Goal: Use online tool/utility: Utilize a website feature to perform a specific function

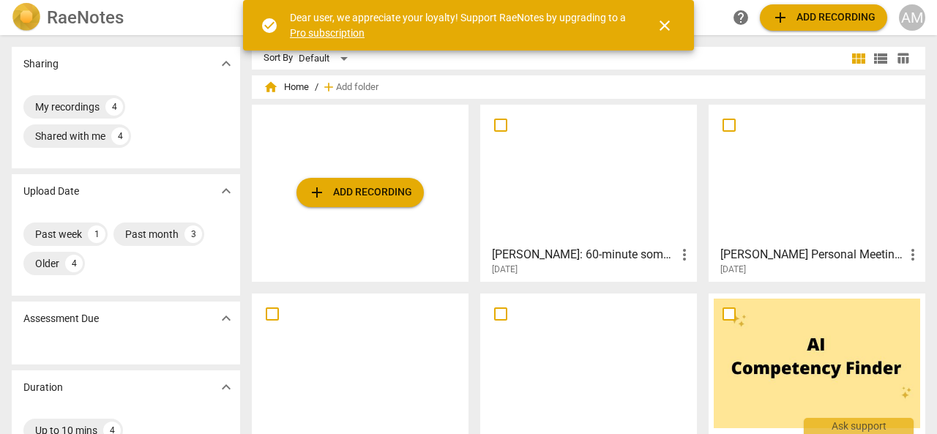
drag, startPoint x: 662, startPoint y: 27, endPoint x: 623, endPoint y: 7, distance: 43.9
click at [662, 27] on span "close" at bounding box center [665, 26] width 18 height 18
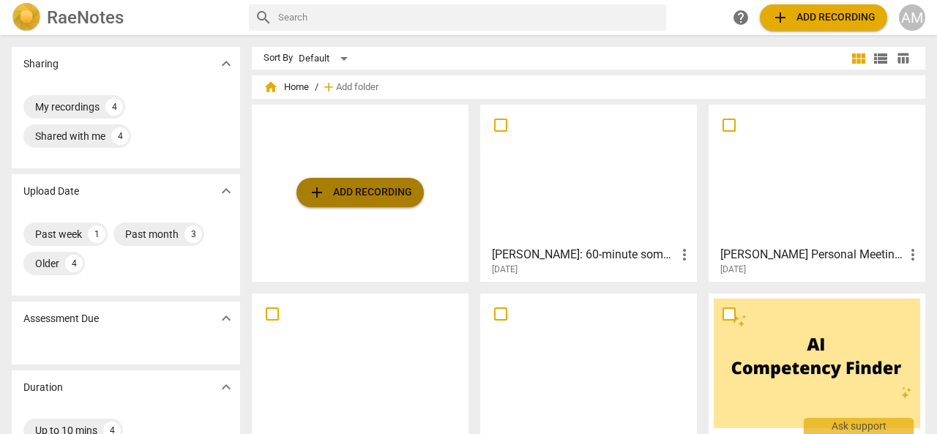
click at [366, 197] on span "add Add recording" at bounding box center [360, 193] width 104 height 18
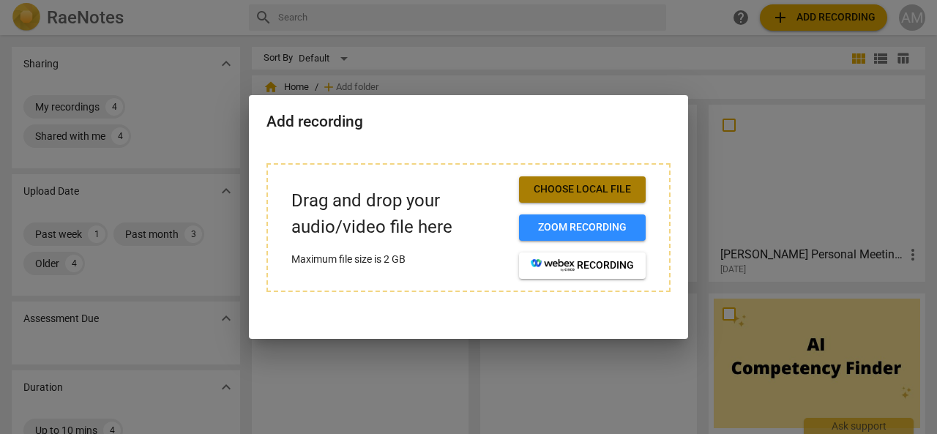
click at [603, 193] on span "Choose local file" at bounding box center [582, 189] width 103 height 15
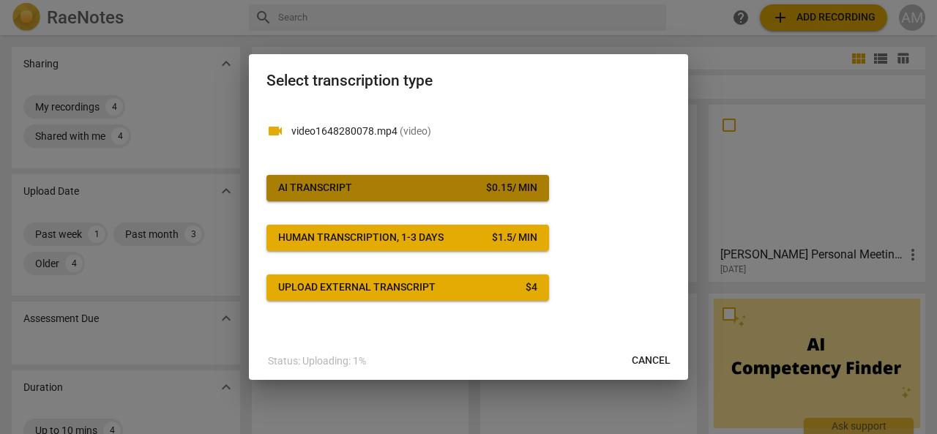
click at [431, 185] on span "AI Transcript $ 0.15 / min" at bounding box center [407, 188] width 259 height 15
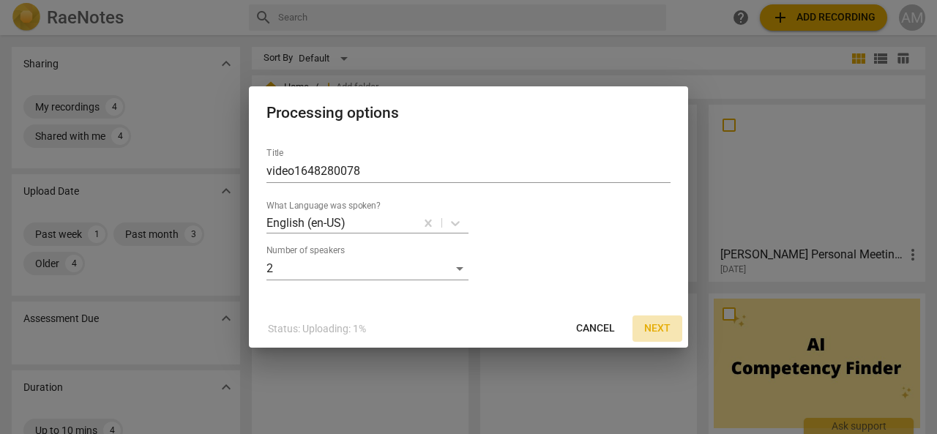
click at [654, 330] on span "Next" at bounding box center [657, 328] width 26 height 15
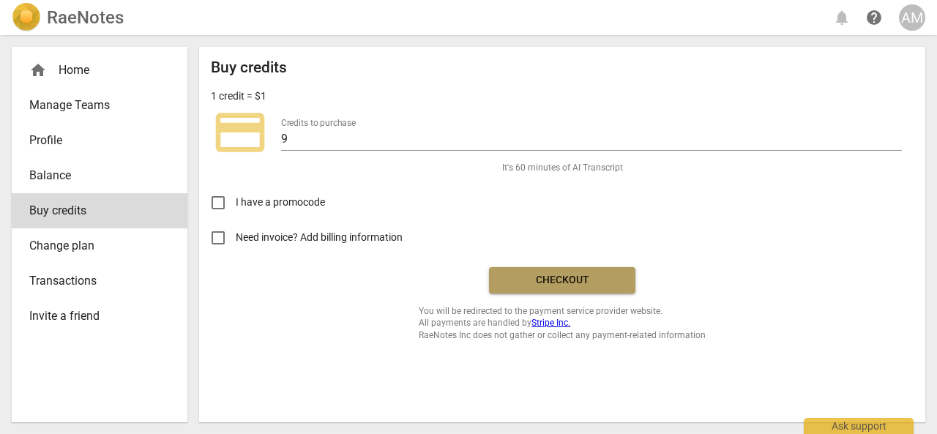
click at [545, 278] on span "Checkout" at bounding box center [562, 280] width 123 height 15
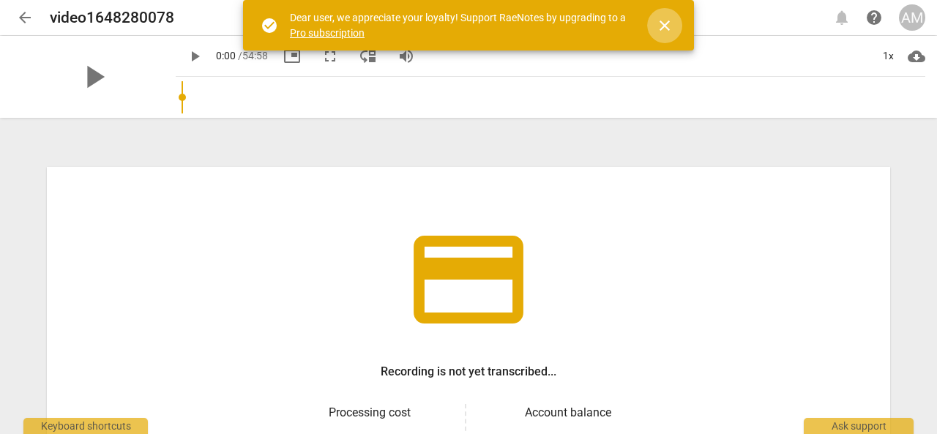
click at [663, 34] on span "close" at bounding box center [665, 26] width 18 height 18
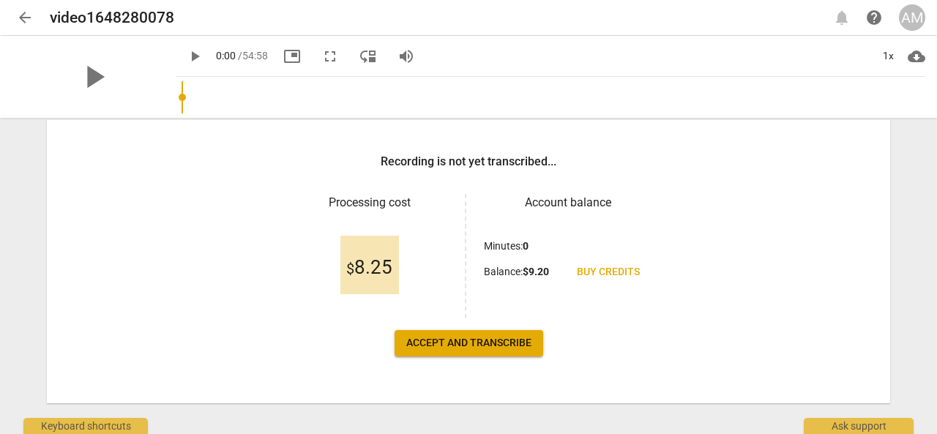
scroll to position [226, 0]
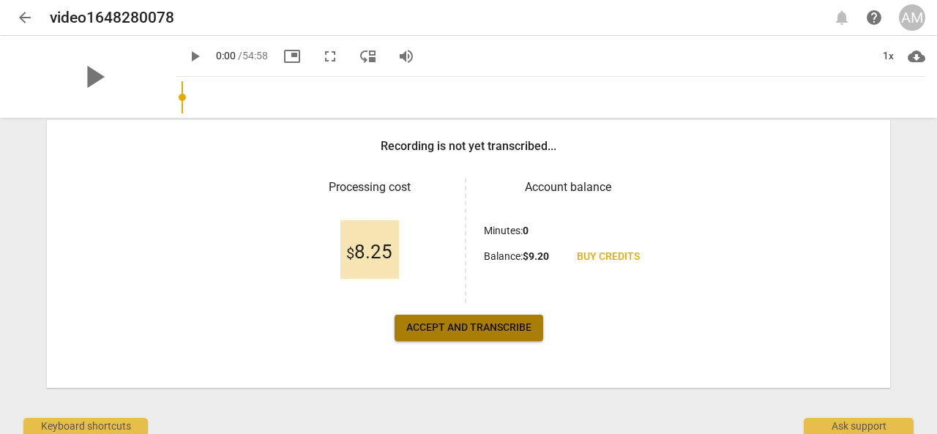
click at [466, 324] on span "Accept and transcribe" at bounding box center [468, 328] width 125 height 15
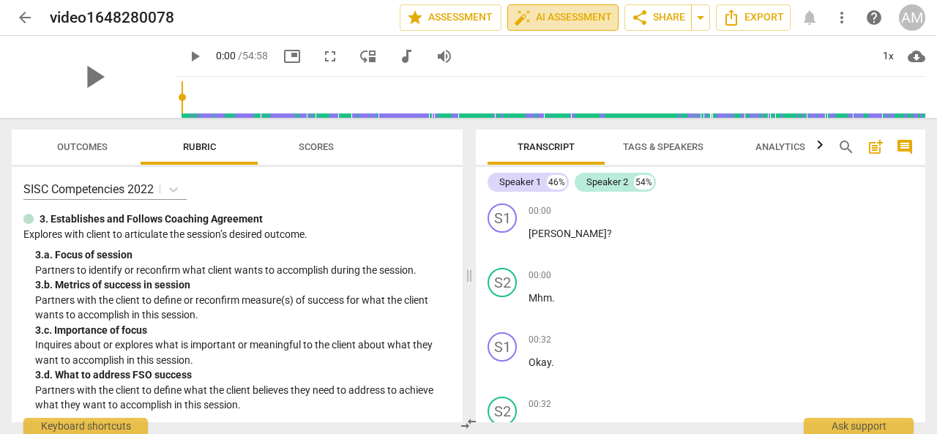
click at [565, 17] on span "auto_fix_high AI Assessment" at bounding box center [563, 18] width 98 height 18
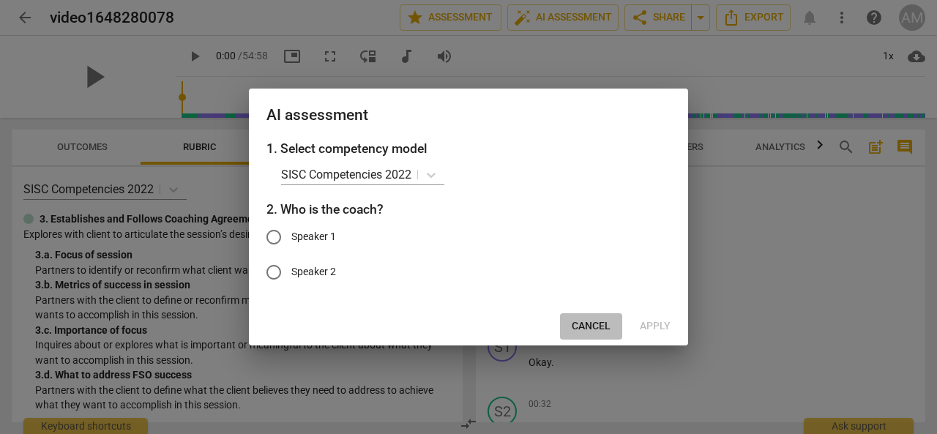
click at [595, 319] on span "Cancel" at bounding box center [591, 326] width 39 height 15
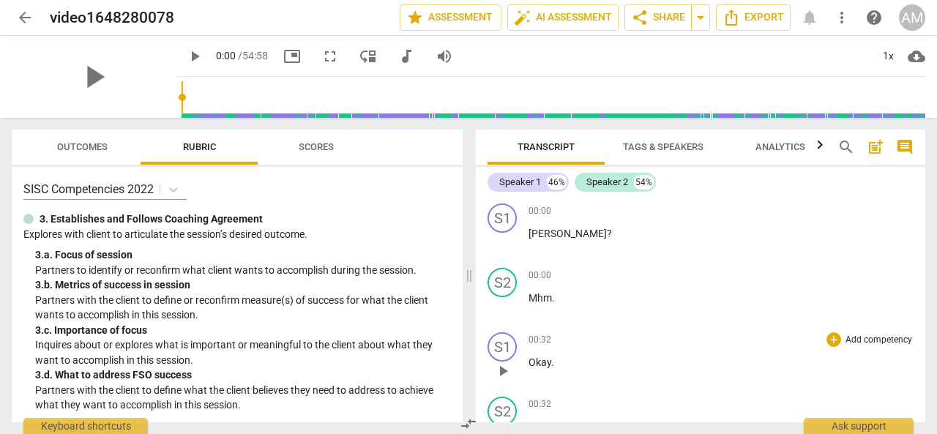
scroll to position [126, 0]
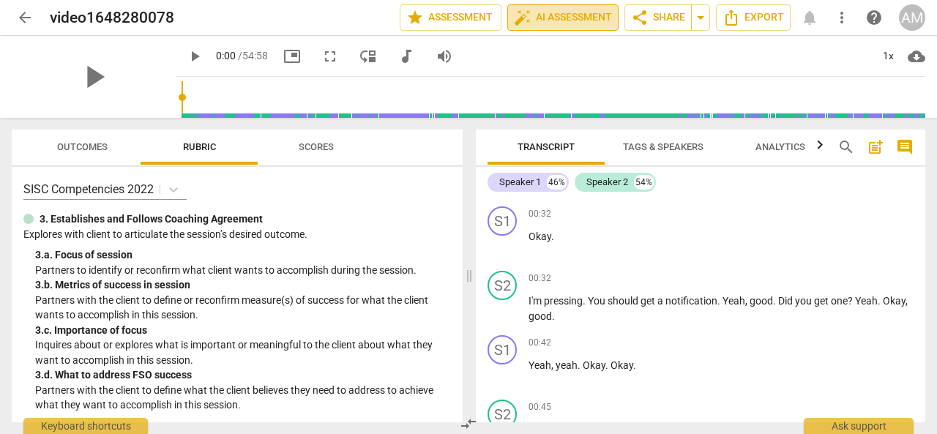
click at [571, 14] on span "auto_fix_high AI Assessment" at bounding box center [563, 18] width 98 height 18
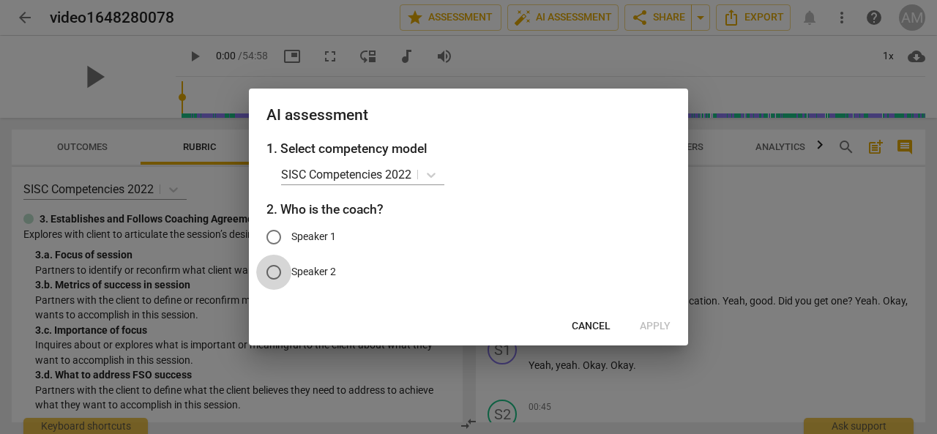
click at [276, 274] on input "Speaker 2" at bounding box center [273, 272] width 35 height 35
radio input "true"
click at [659, 322] on span "Apply" at bounding box center [655, 326] width 31 height 15
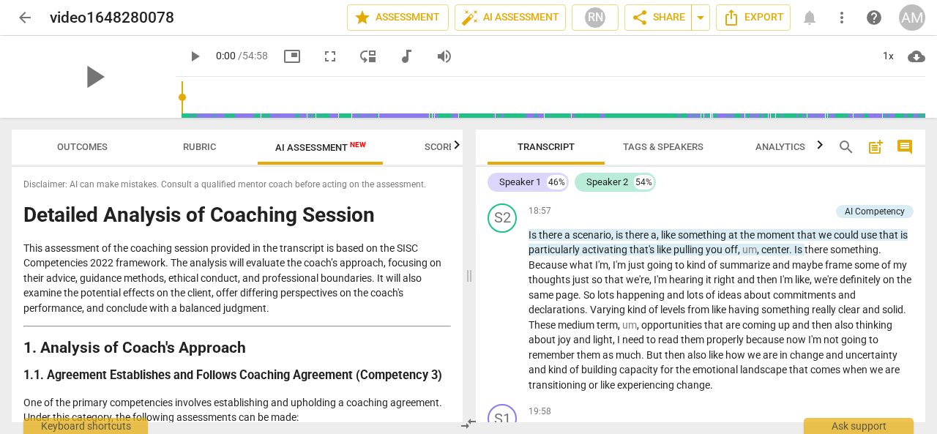
scroll to position [5840, 0]
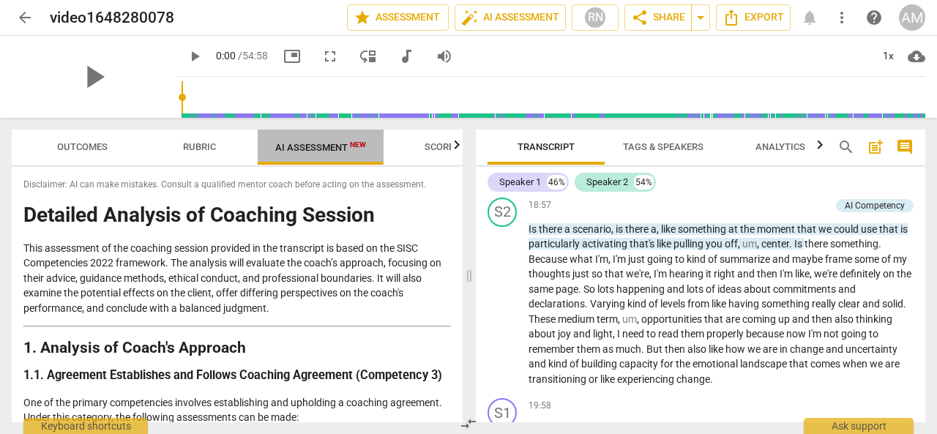
click at [326, 150] on span "AI Assessment New" at bounding box center [320, 147] width 91 height 11
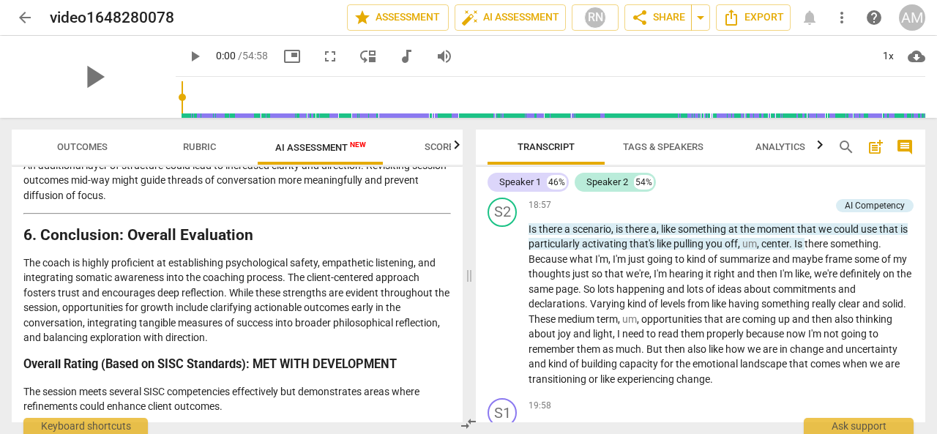
scroll to position [2352, 0]
